Goal: Task Accomplishment & Management: Use online tool/utility

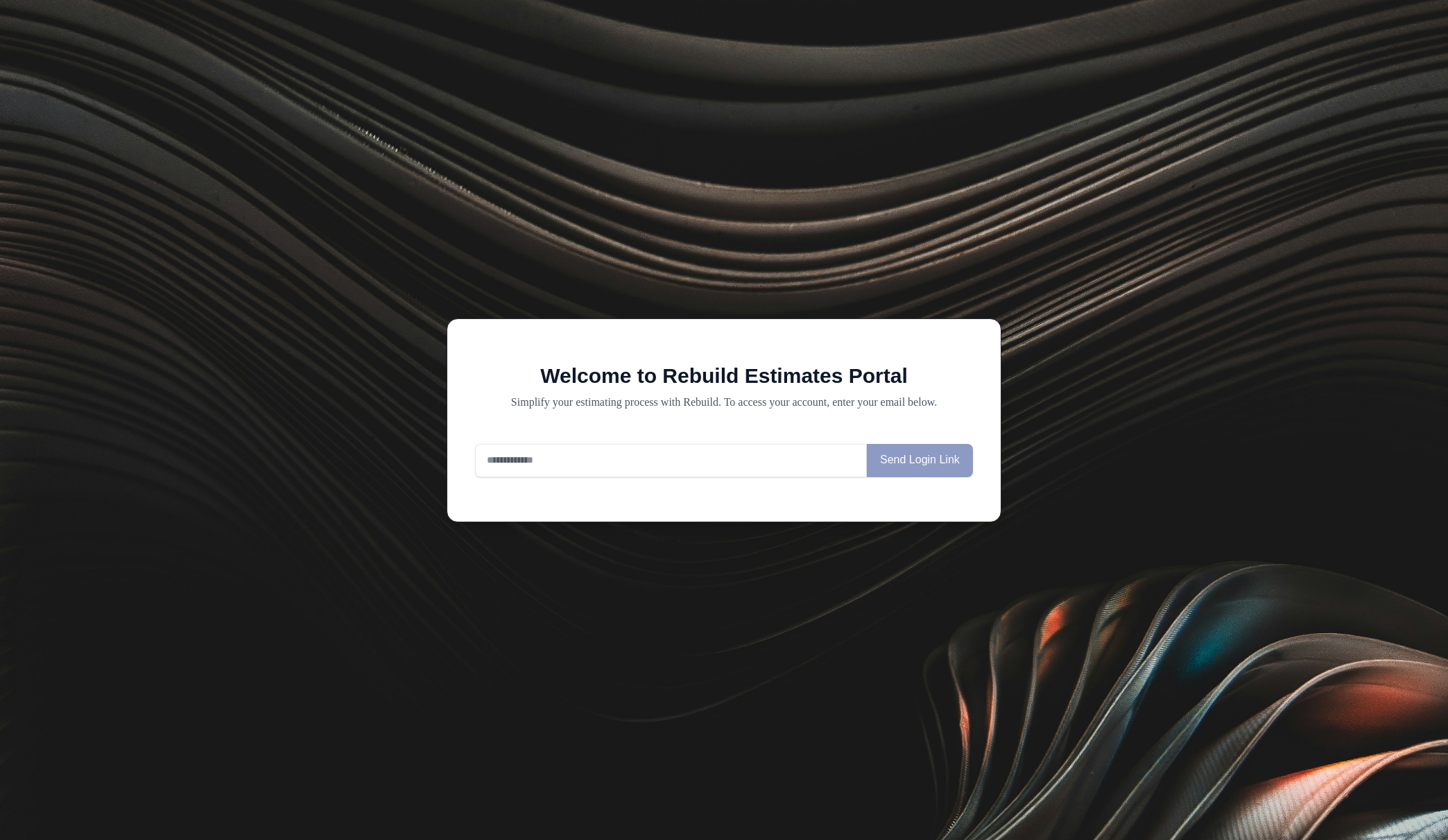
click at [653, 466] on input "email" at bounding box center [671, 461] width 392 height 33
type input "**********"
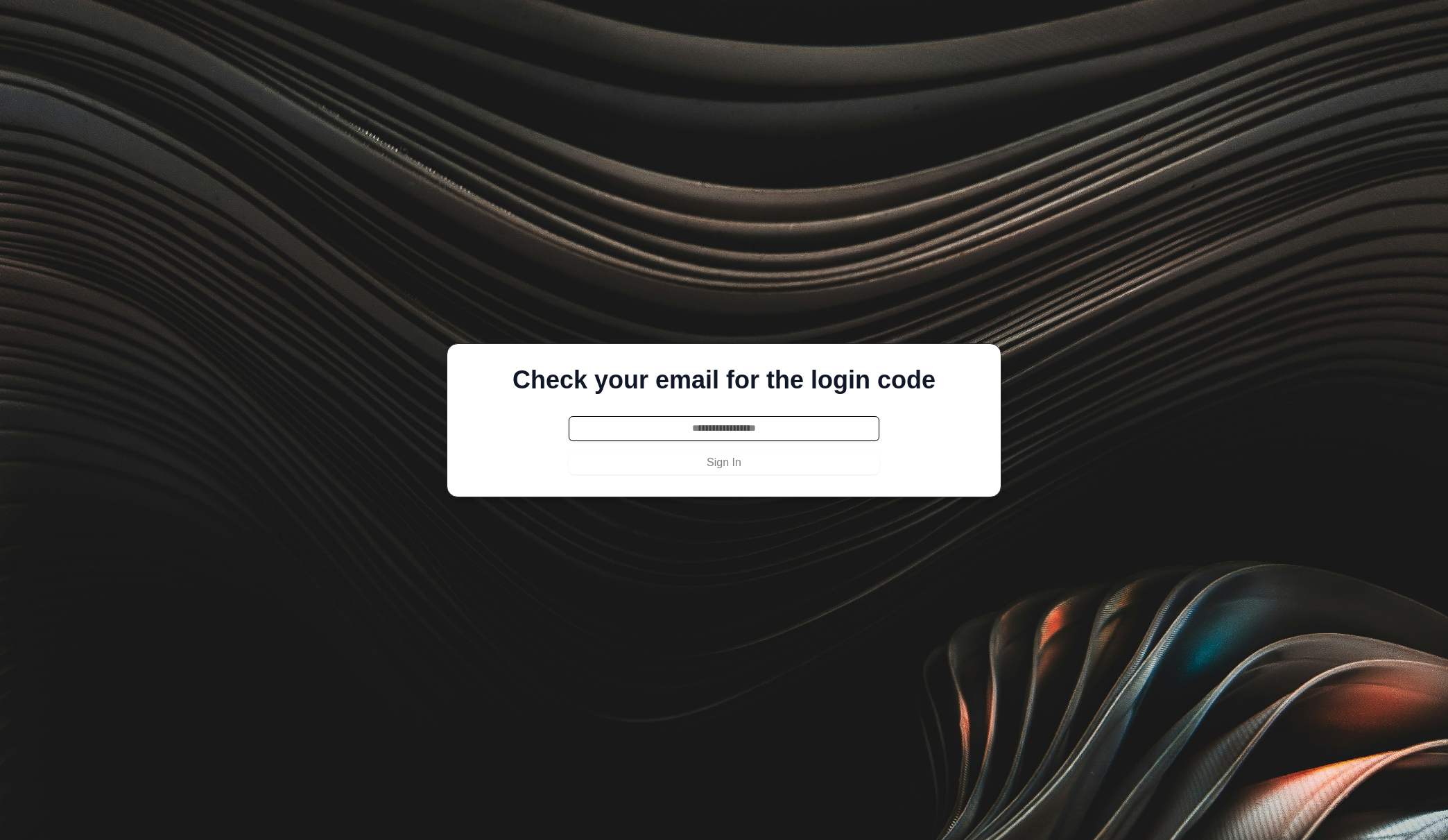
click at [628, 419] on input "text" at bounding box center [724, 428] width 311 height 25
paste input "******"
type input "******"
click at [624, 463] on button "Sign In" at bounding box center [724, 463] width 311 height 22
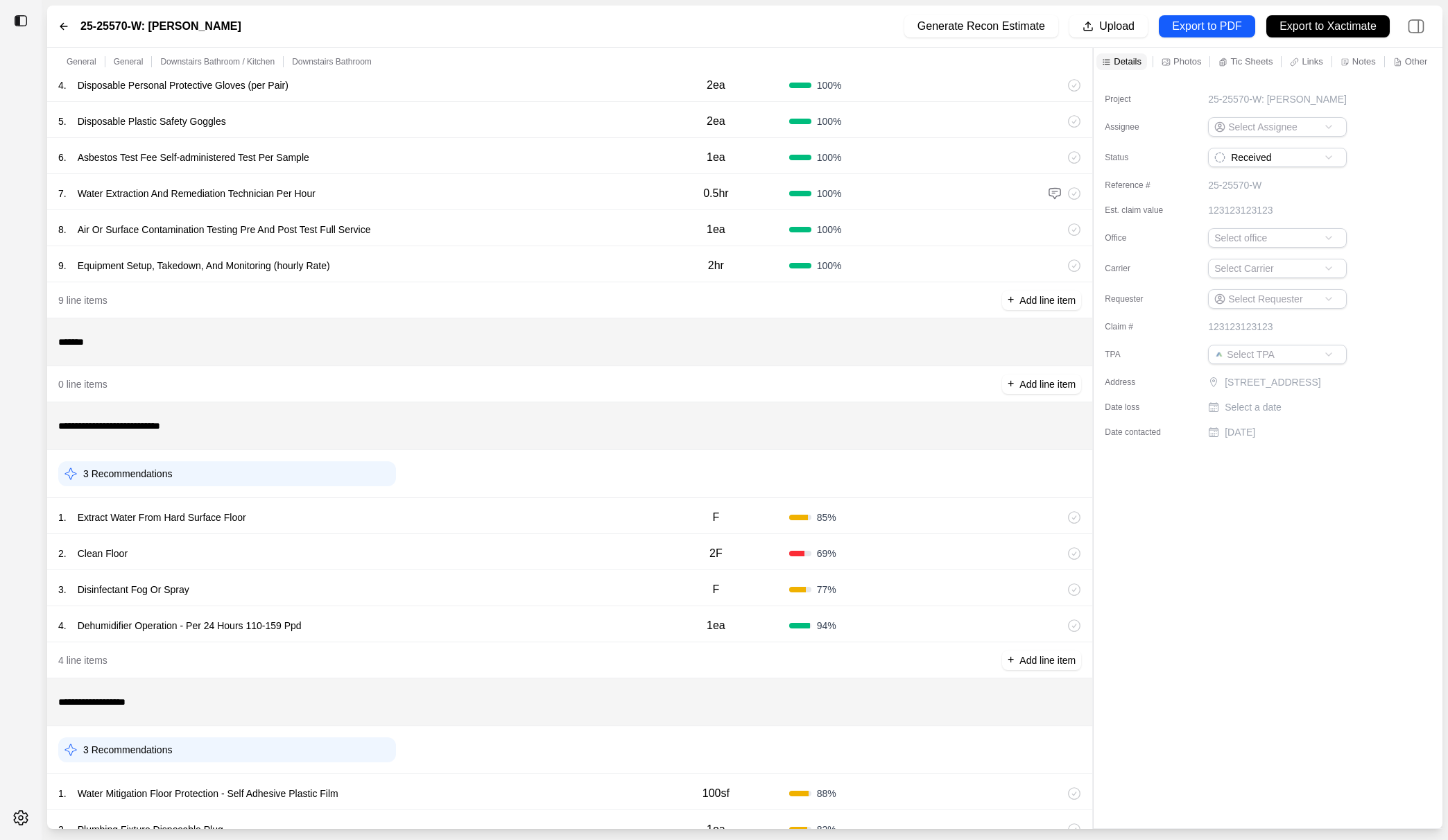
scroll to position [279, 0]
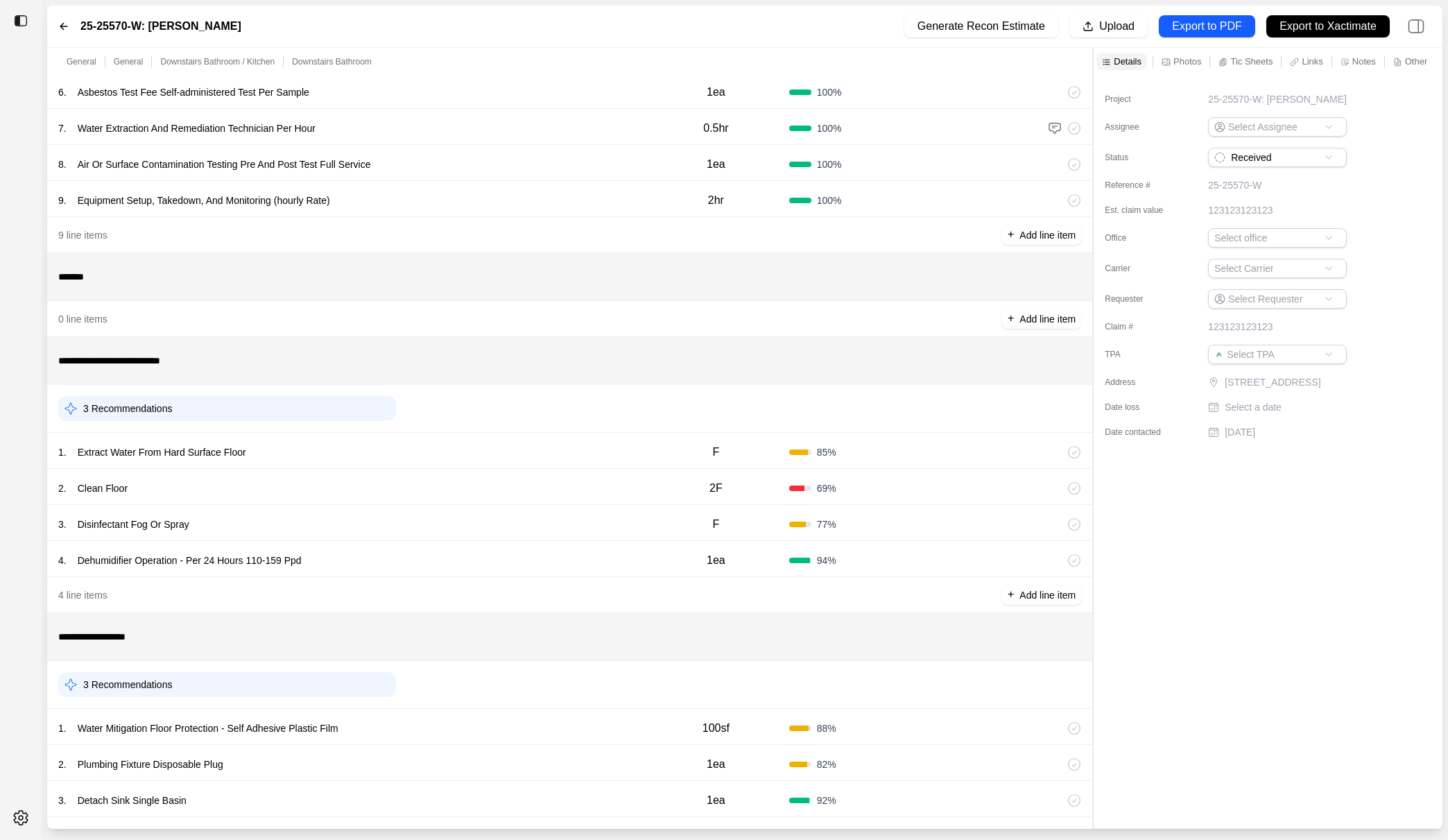
click at [616, 450] on div "1 . Extract Water From Hard Surface Floor" at bounding box center [350, 452] width 584 height 19
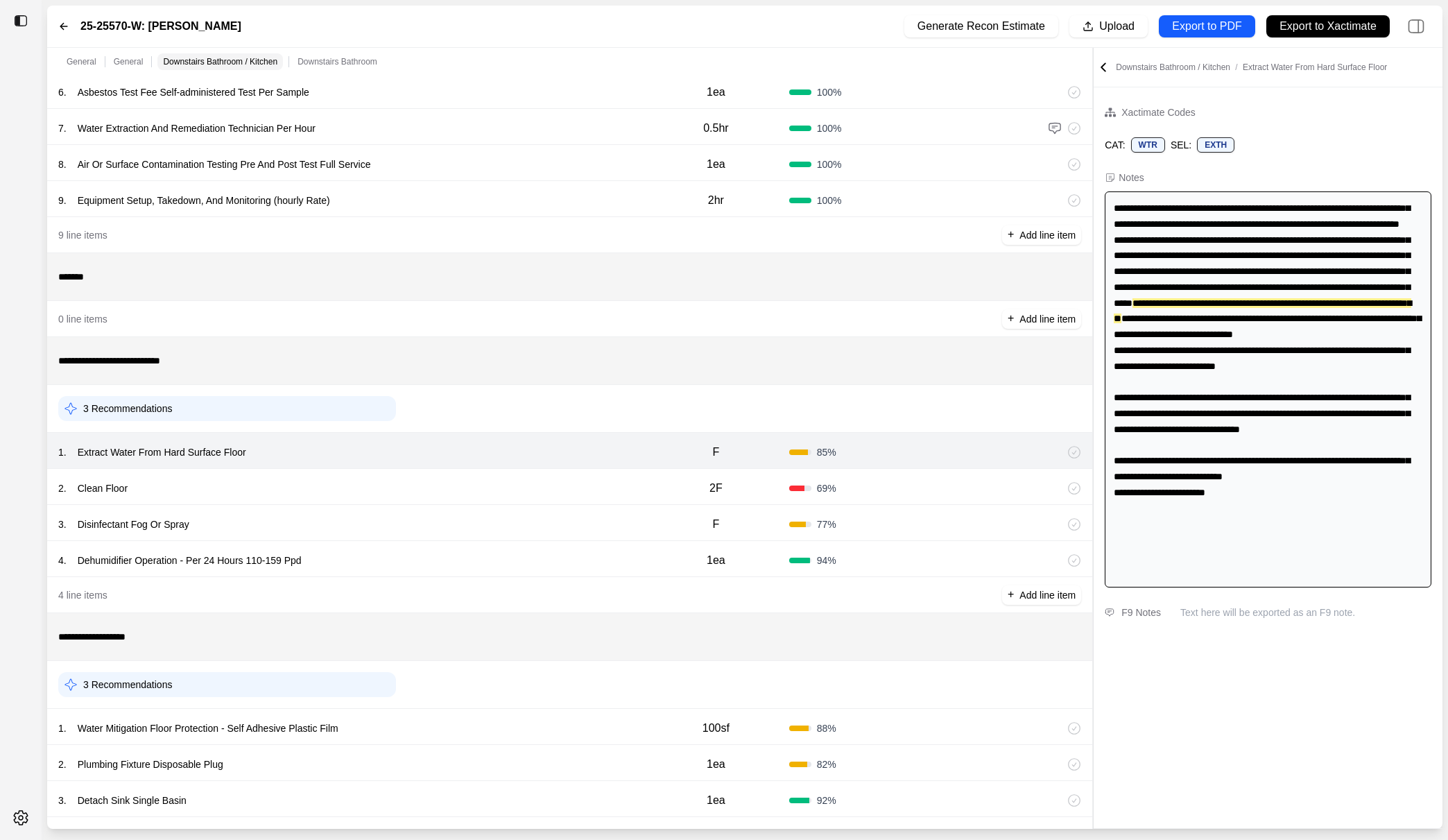
click at [591, 487] on div "2 . Clean Floor" at bounding box center [350, 488] width 584 height 19
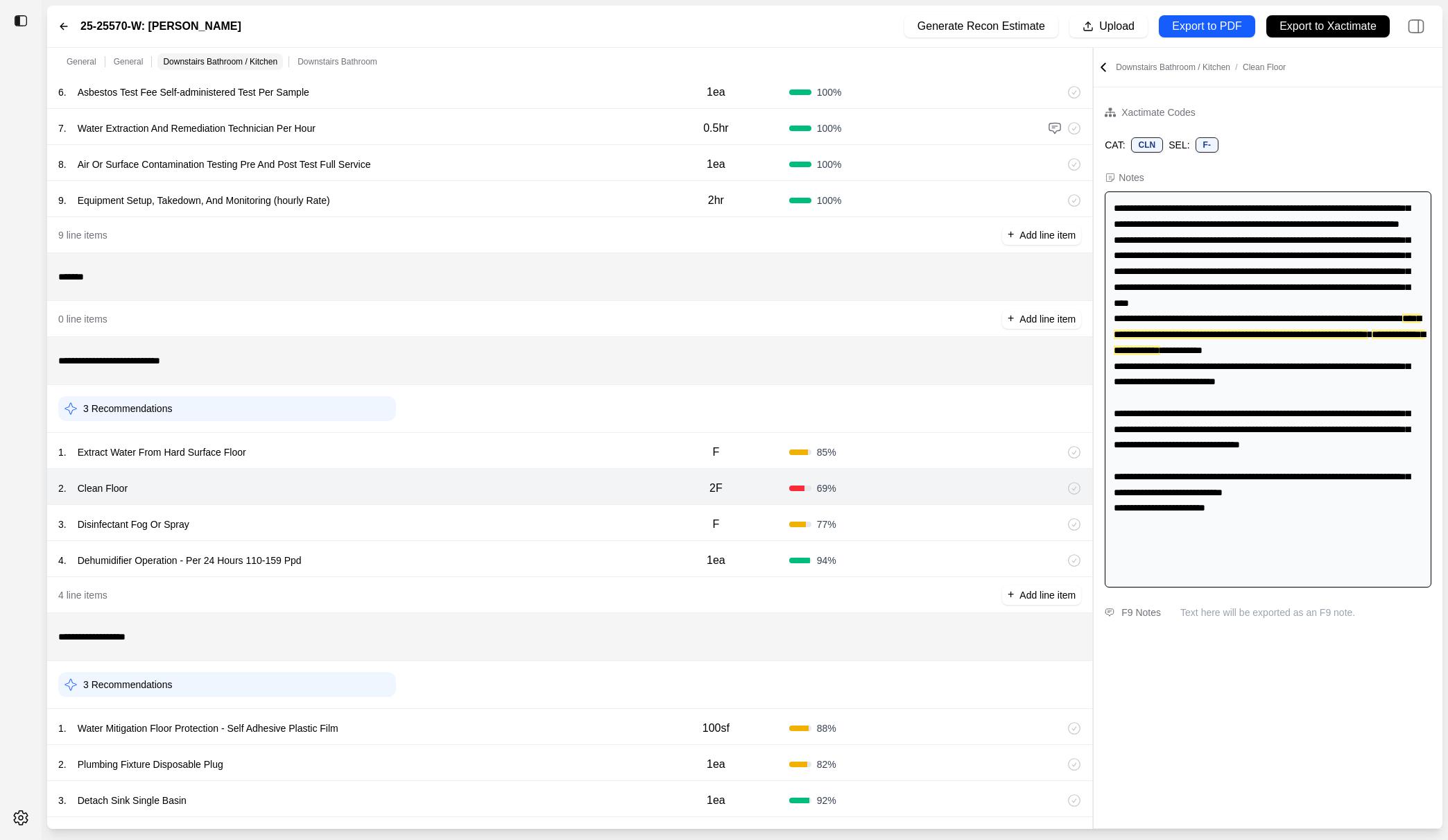
click at [577, 525] on div "3 . Disinfectant Fog Or Spray" at bounding box center [350, 523] width 584 height 19
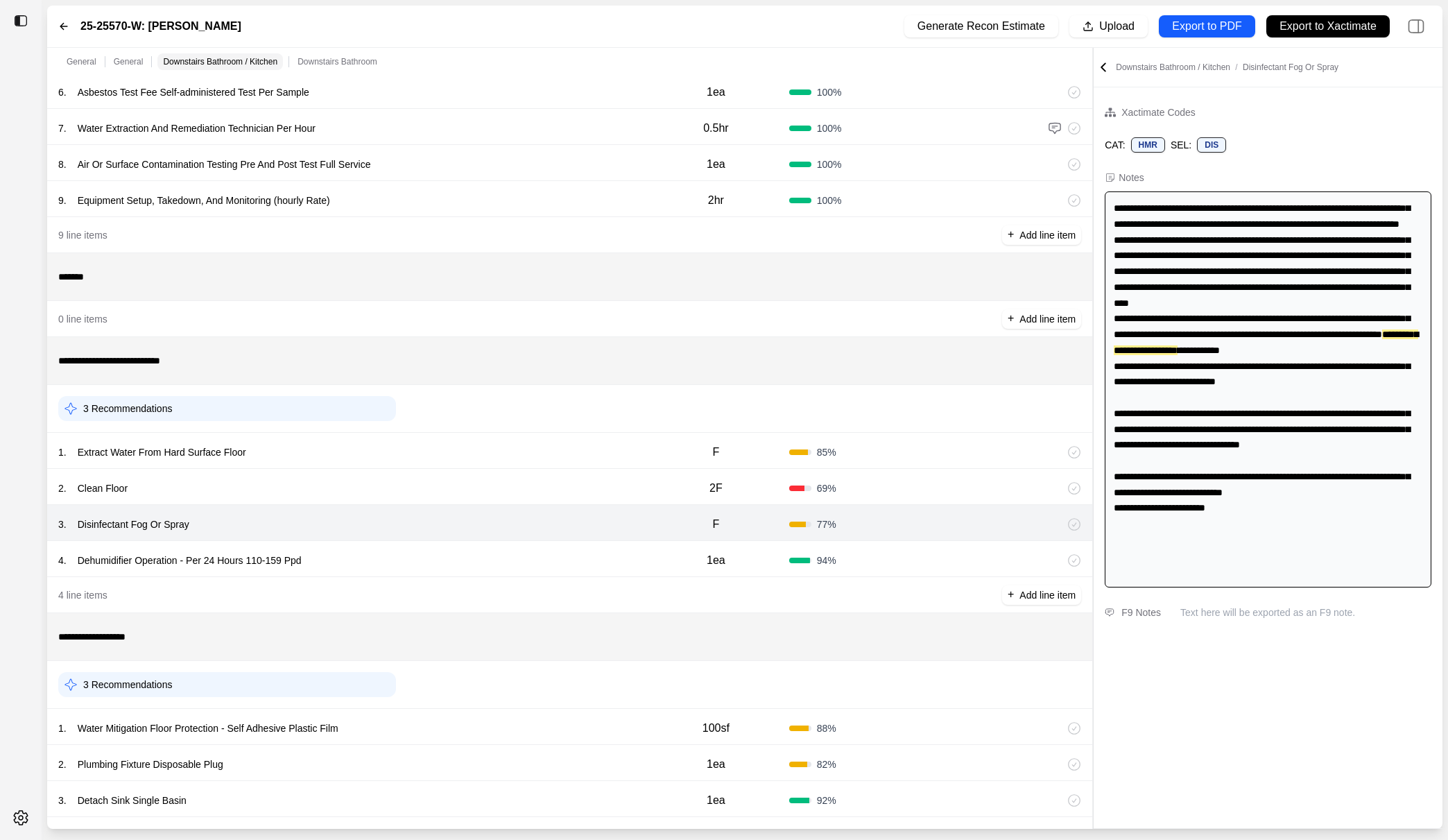
click at [565, 560] on div "4 . Dehumidifier Operation - Per 24 Hours 110-159 Ppd" at bounding box center [350, 560] width 584 height 19
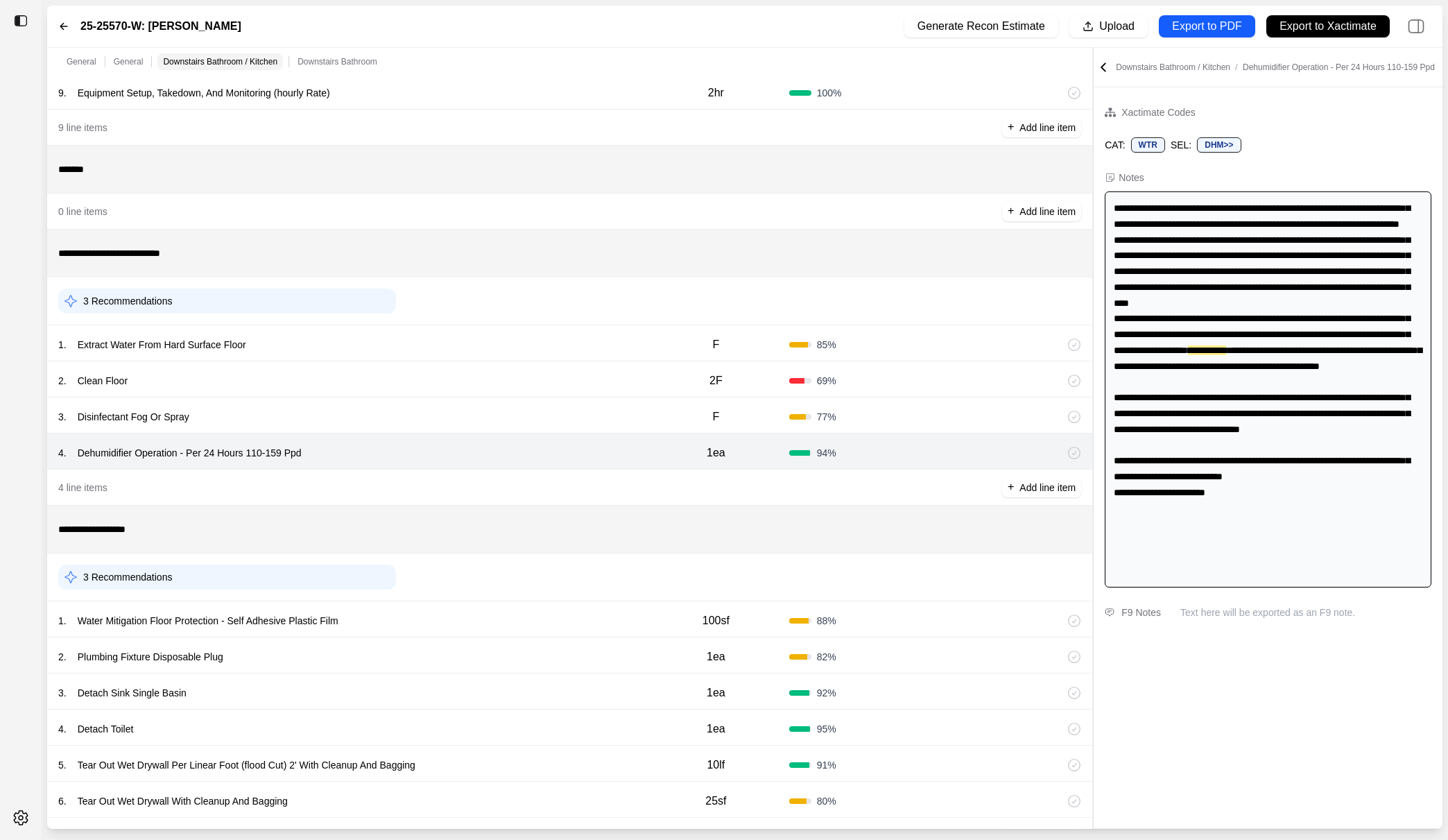
scroll to position [432, 0]
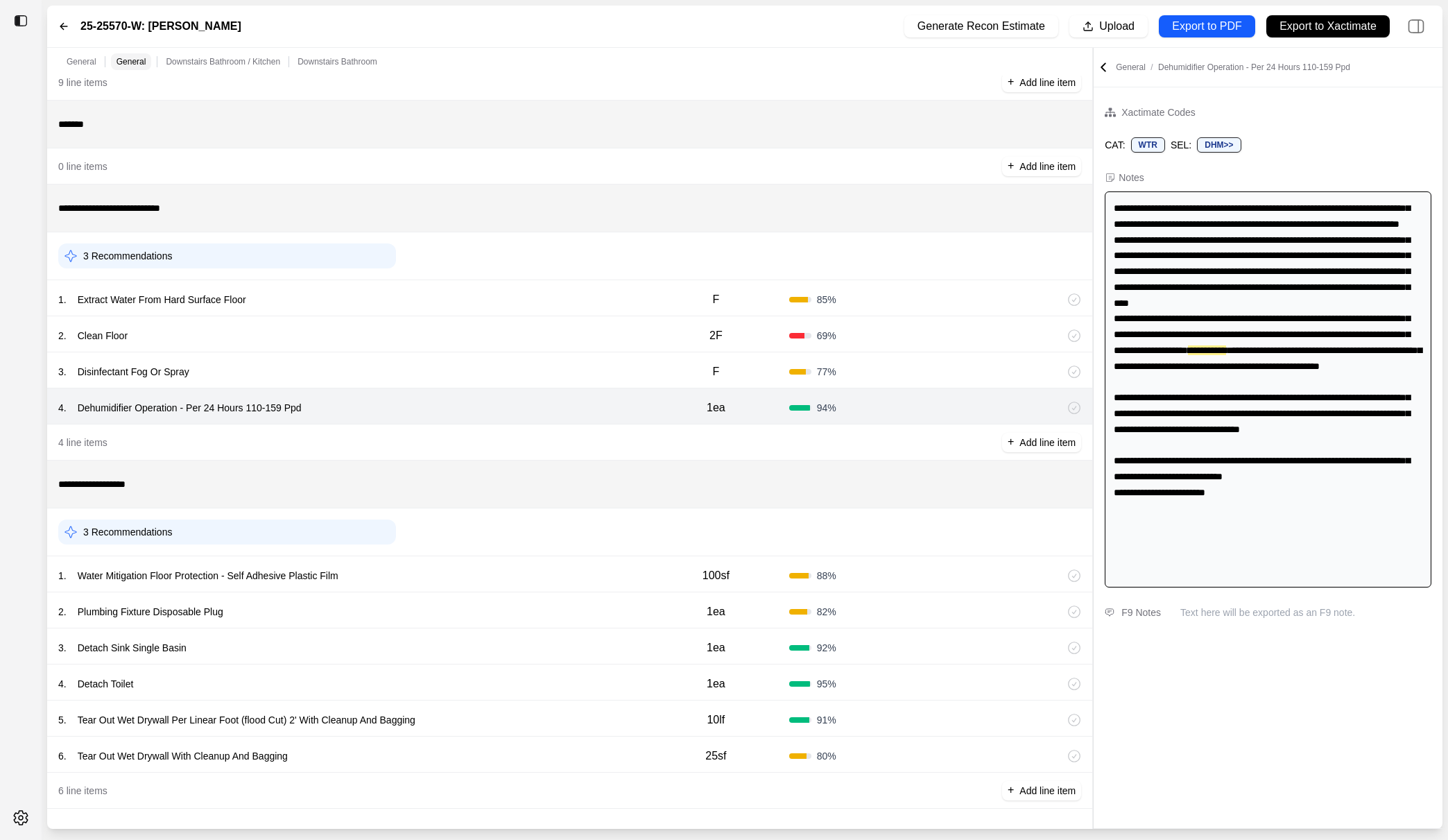
click at [565, 560] on div "1 . Water Mitigation Floor Protection - Self Adhesive Plastic Film 100sf 88 %" at bounding box center [570, 573] width 1045 height 36
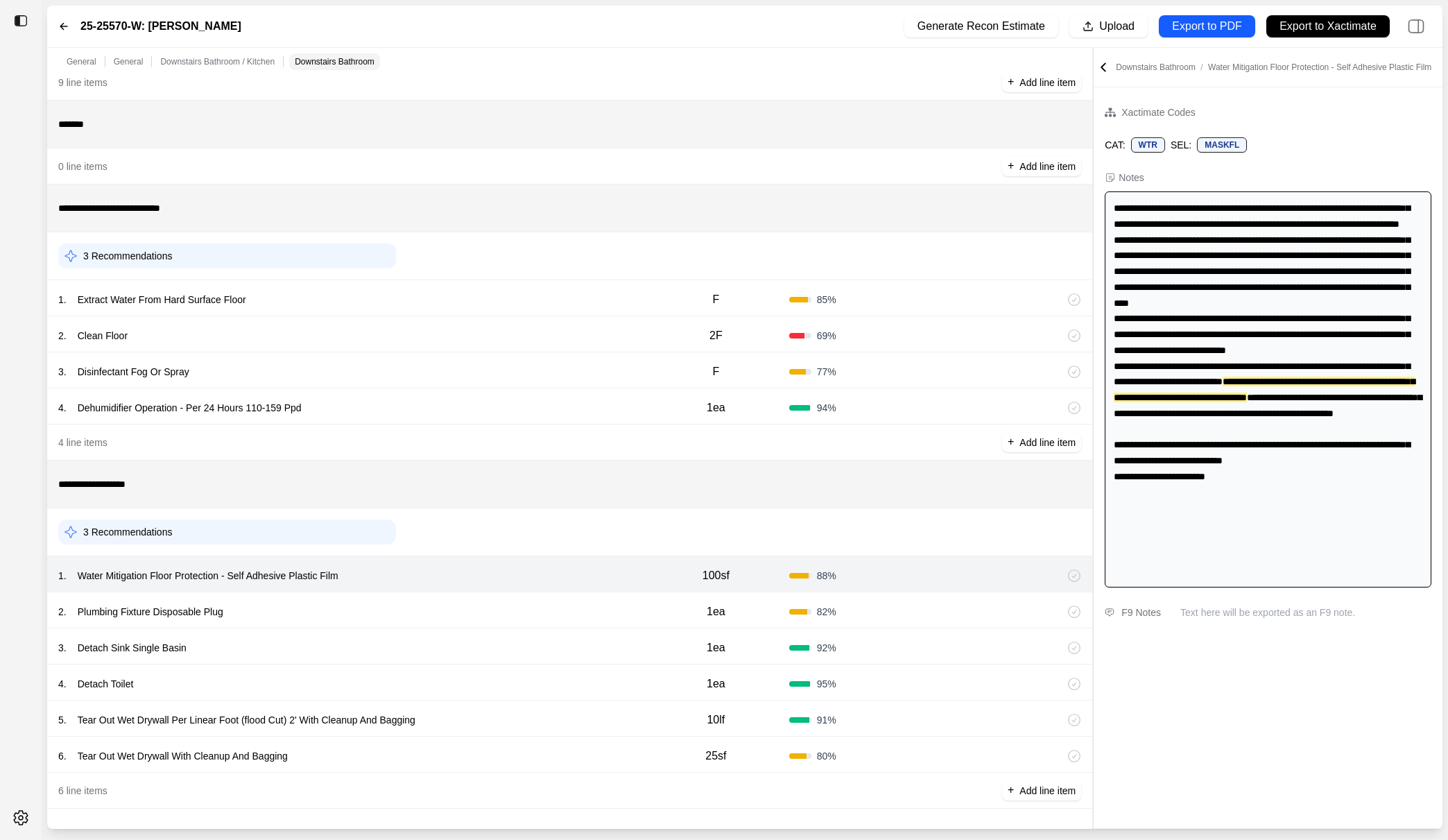
click at [554, 608] on div "2 . Plumbing Fixture Disposable Plug" at bounding box center [350, 611] width 584 height 19
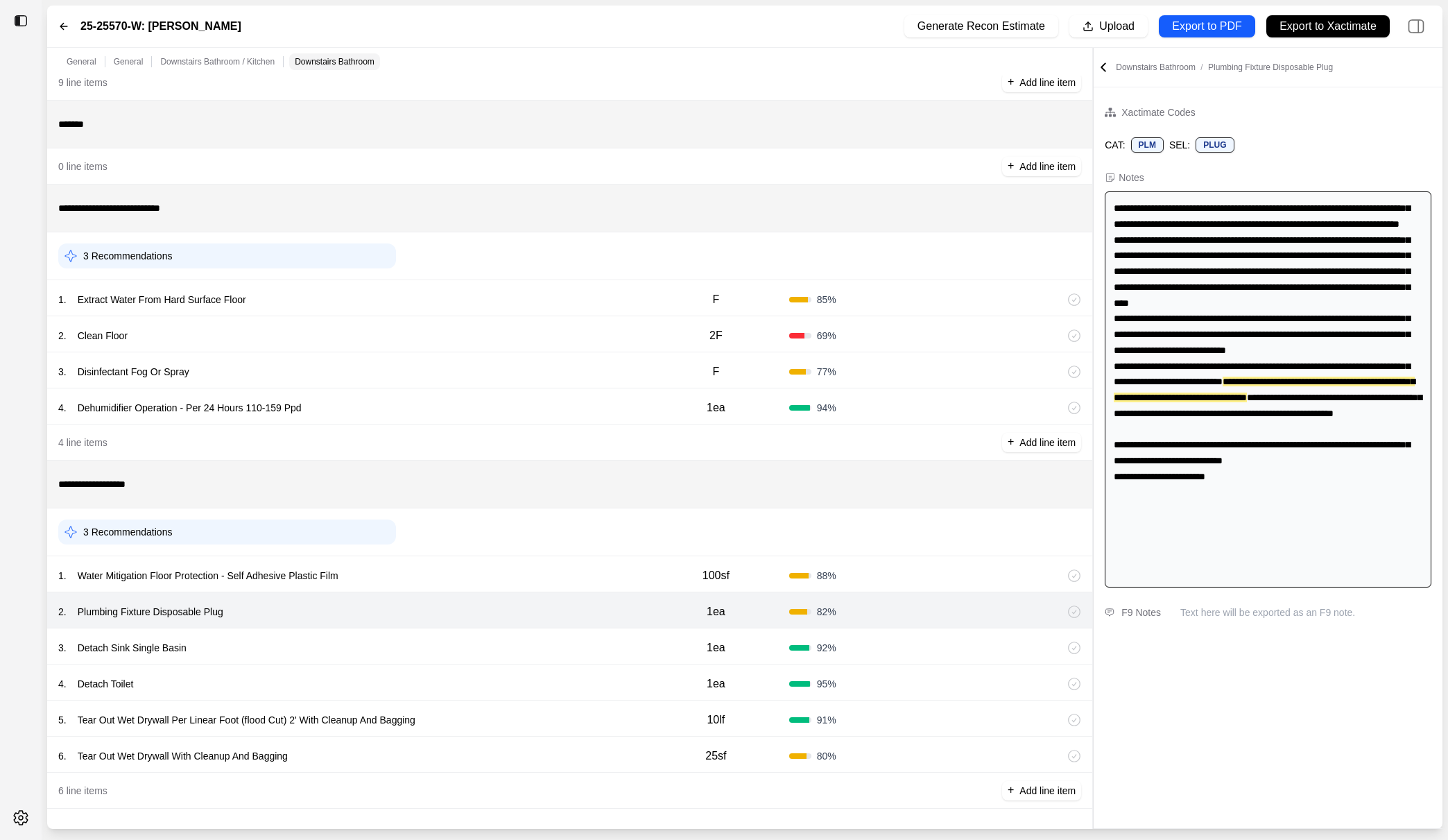
click at [554, 641] on div "3 . Detach Sink Single Basin" at bounding box center [350, 648] width 584 height 19
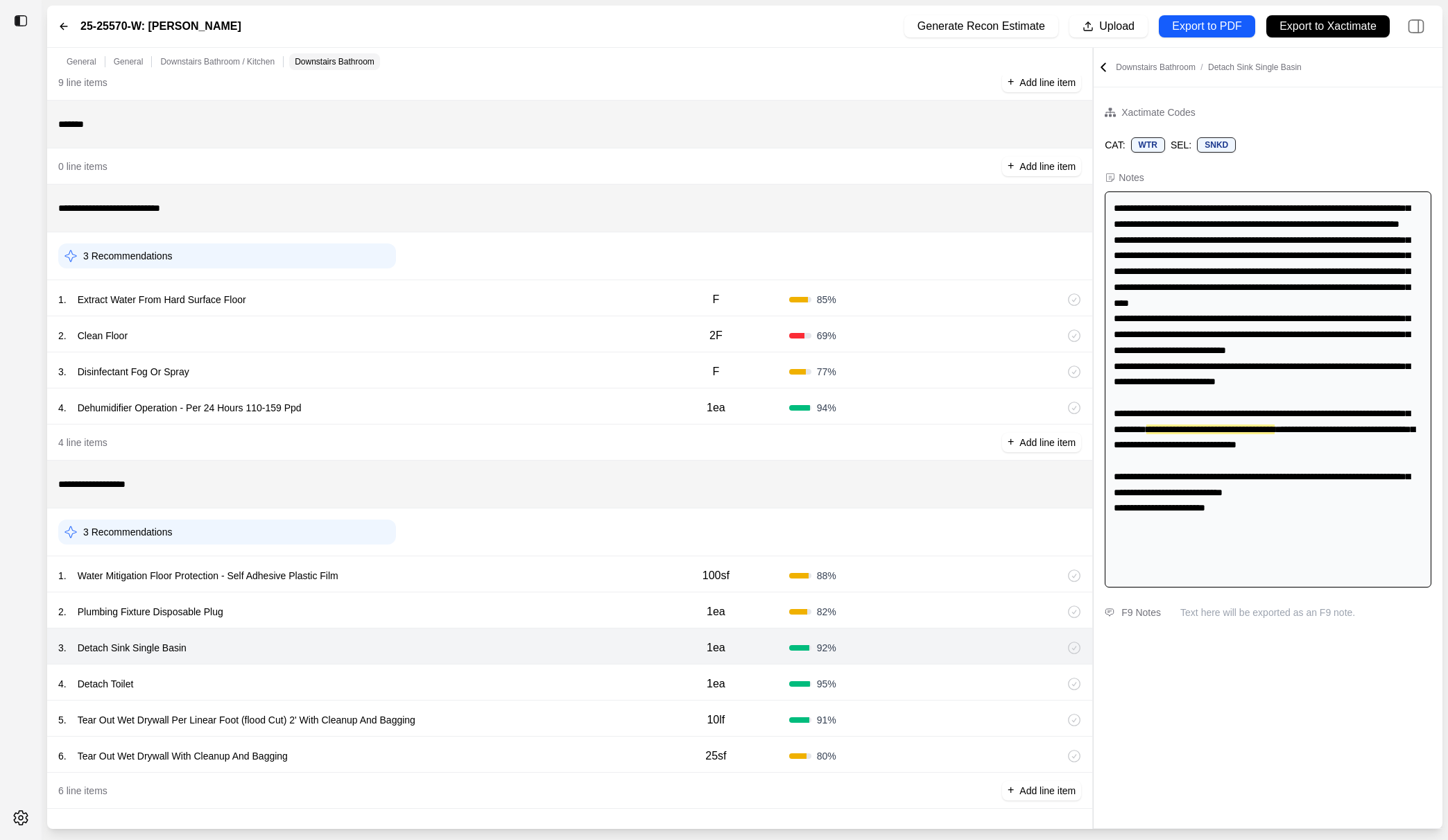
click at [554, 674] on div "4 . Detach Toilet" at bounding box center [350, 683] width 584 height 19
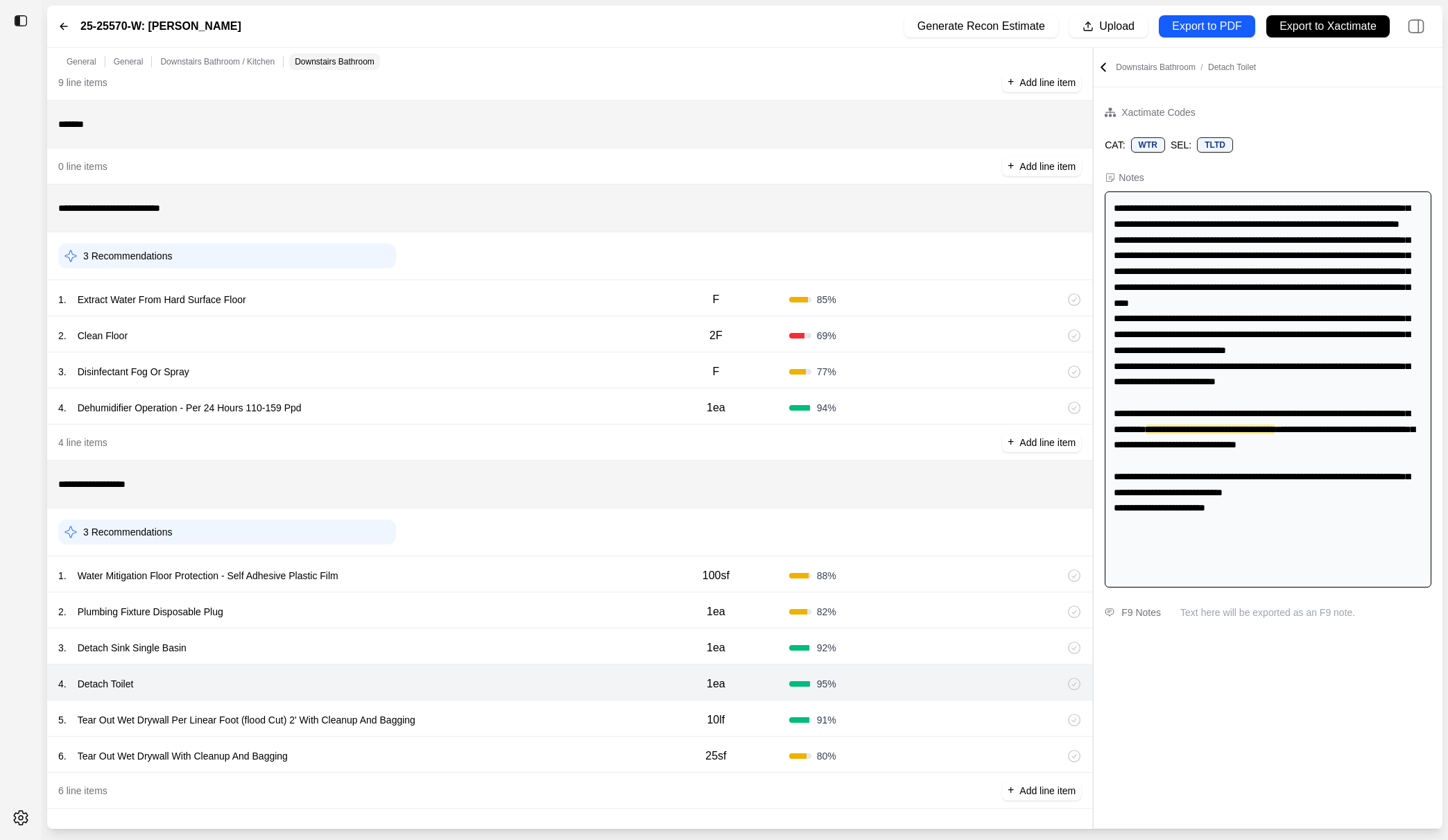
click at [552, 710] on div "5 . Tear Out Wet Drywall Per Linear Foot (flood Cut) 2' With Cleanup And Bagging" at bounding box center [350, 719] width 584 height 19
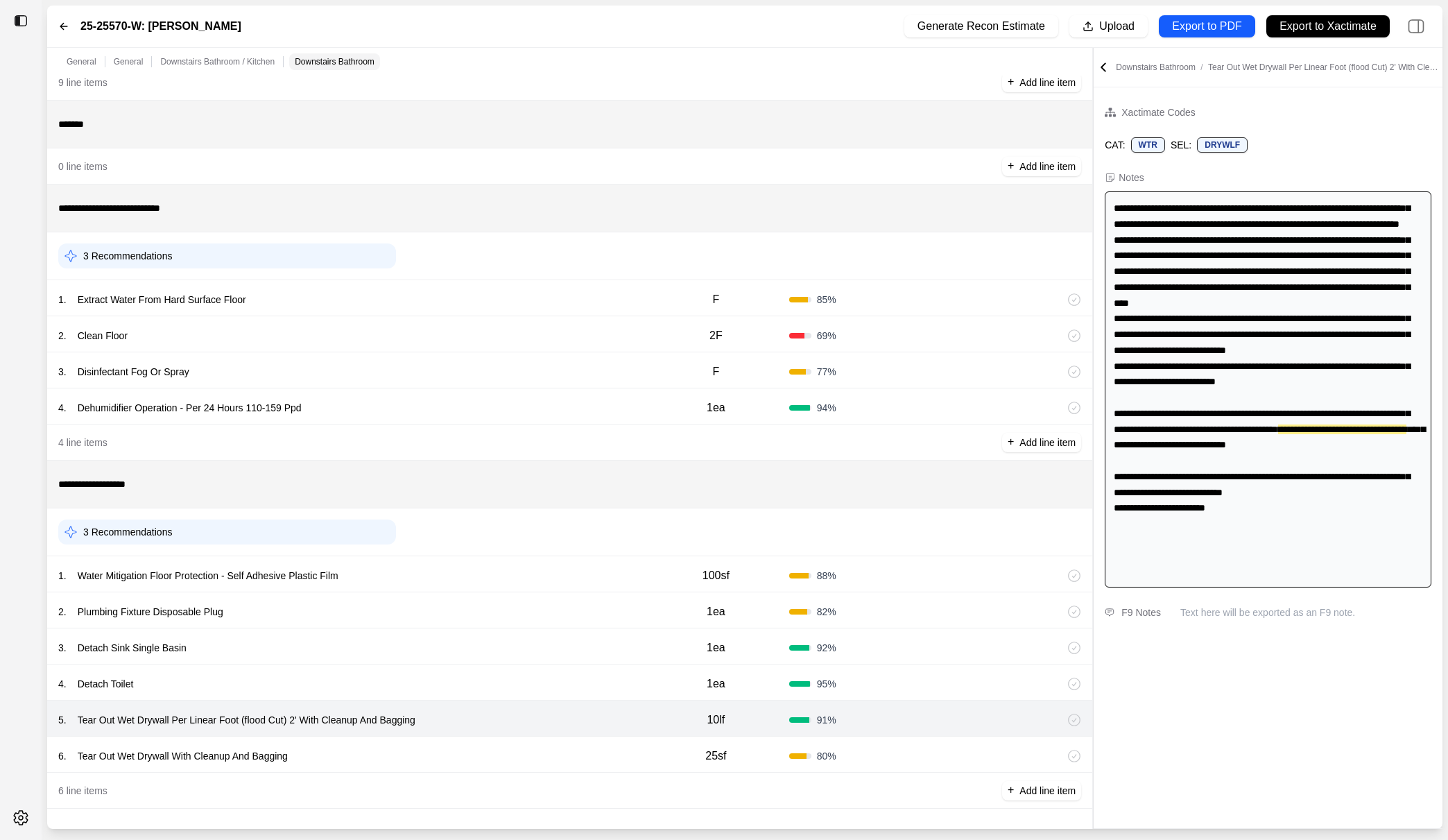
click at [533, 762] on div "6 . Tear Out Wet Drywall With Cleanup And Bagging" at bounding box center [350, 755] width 584 height 19
